Goal: Navigation & Orientation: Find specific page/section

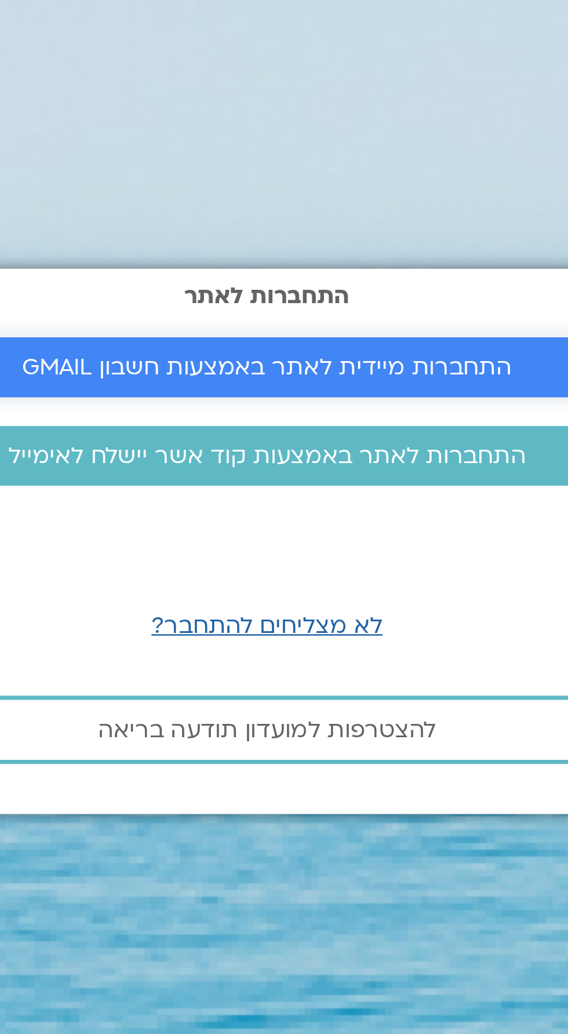
click at [353, 451] on span "התחברות מיידית לאתר באמצעות חשבון GMAIL" at bounding box center [284, 446] width 199 height 10
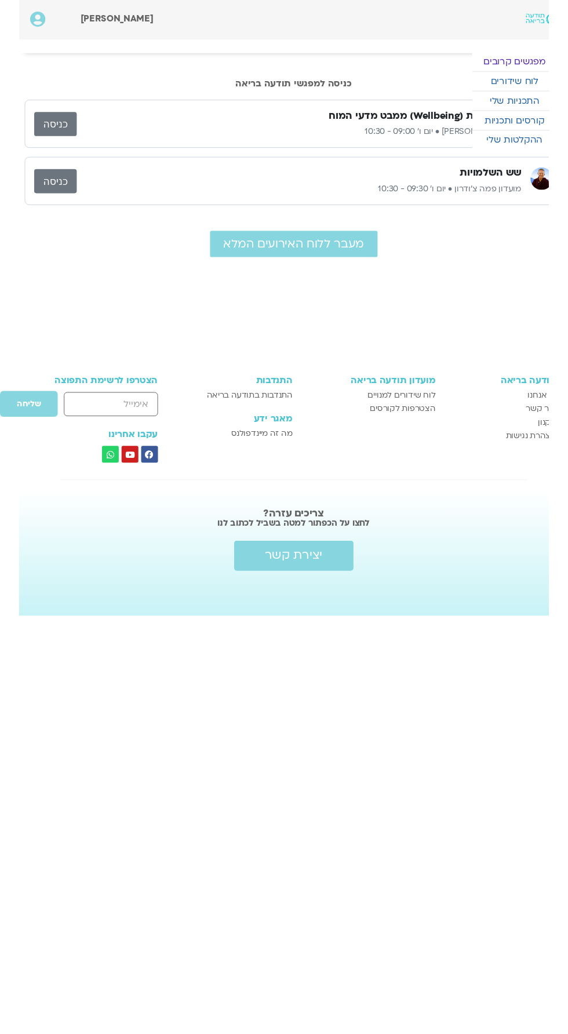
scroll to position [0, -19]
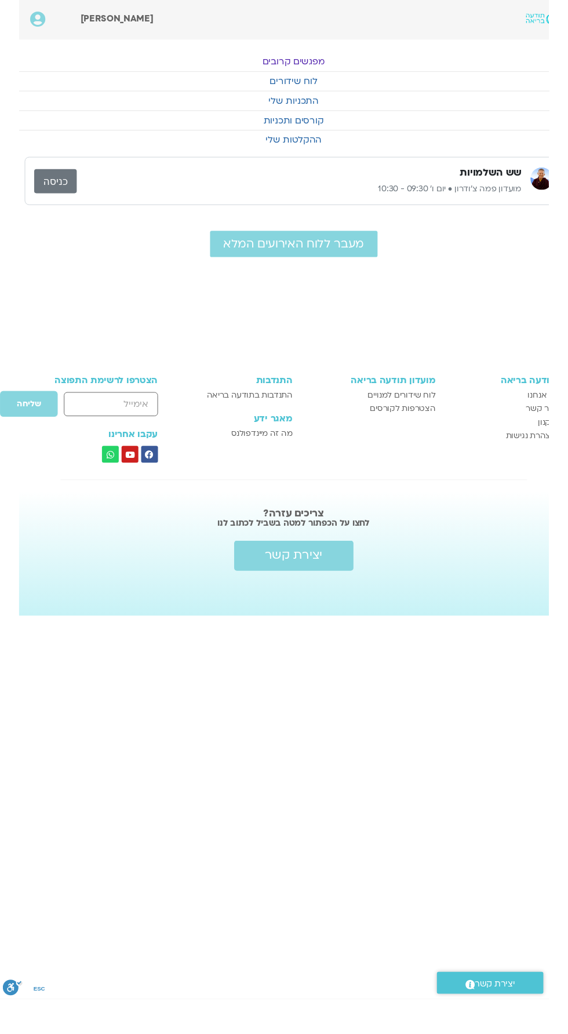
click at [68, 192] on link "כניסה" at bounding box center [57, 187] width 44 height 25
